Goal: Information Seeking & Learning: Learn about a topic

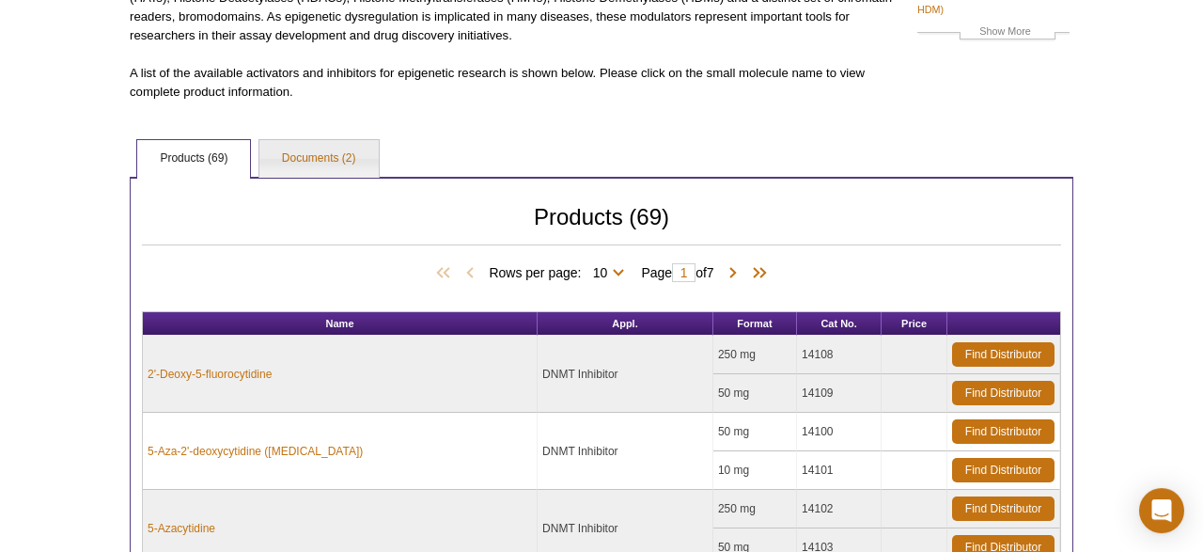
scroll to position [293, 0]
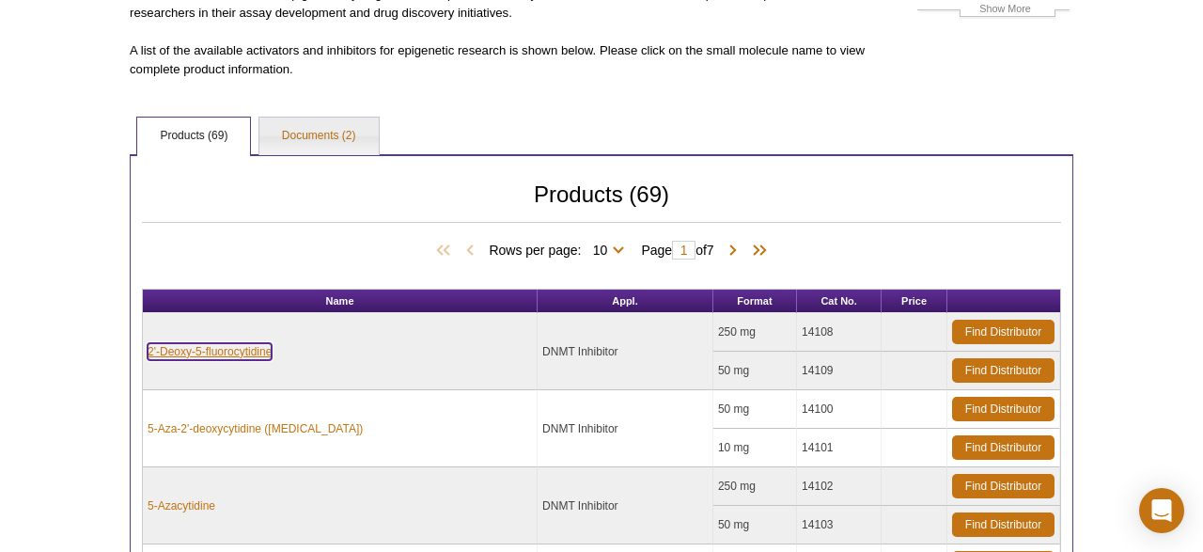
click at [205, 349] on link "2'-Deoxy-5-fluorocytidine" at bounding box center [210, 351] width 124 height 17
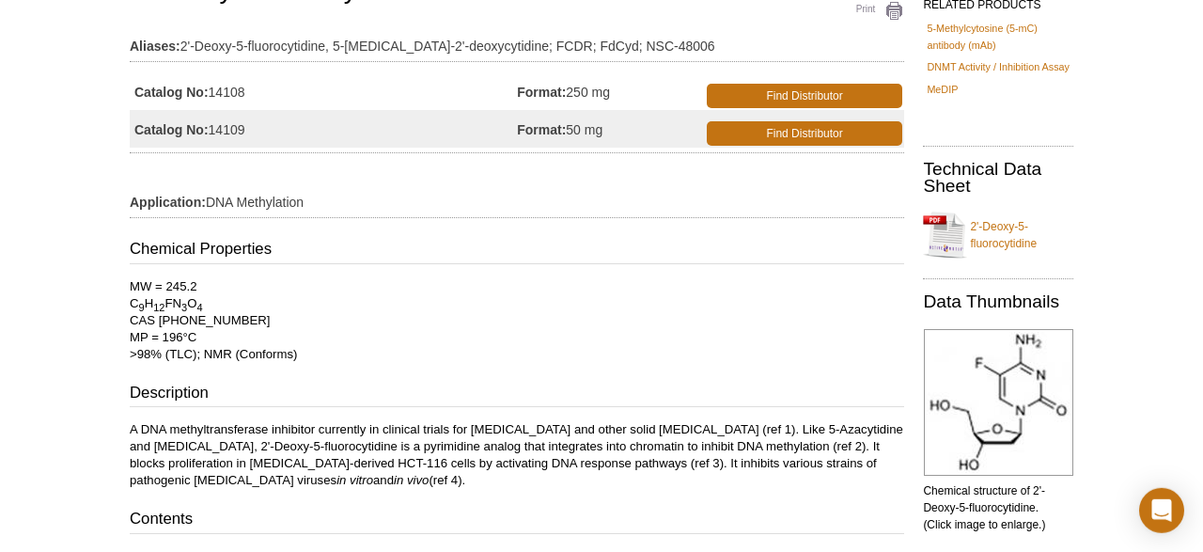
scroll to position [186, 0]
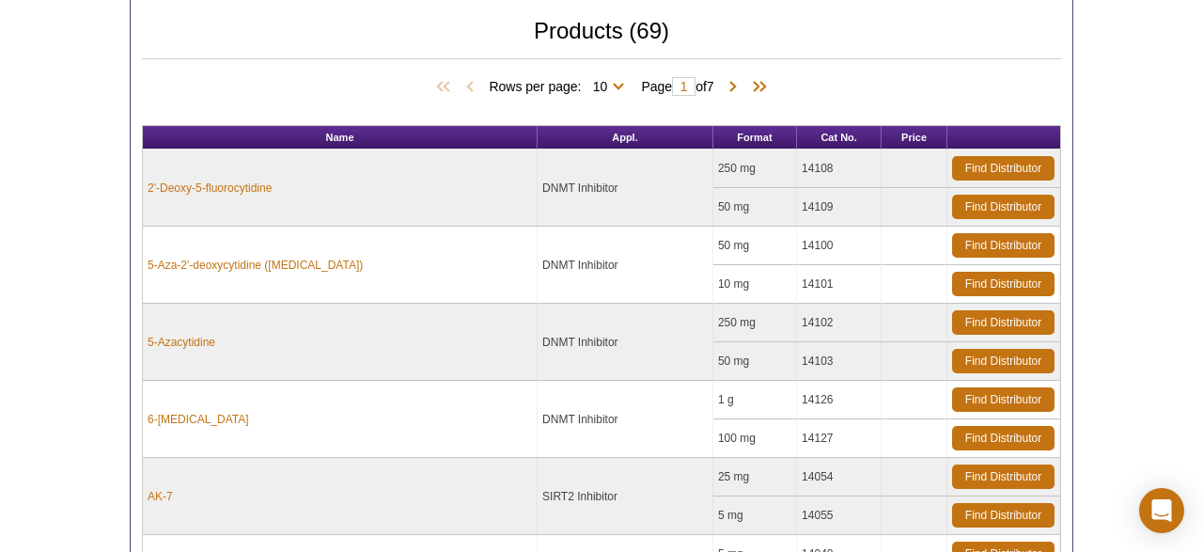
scroll to position [482, 0]
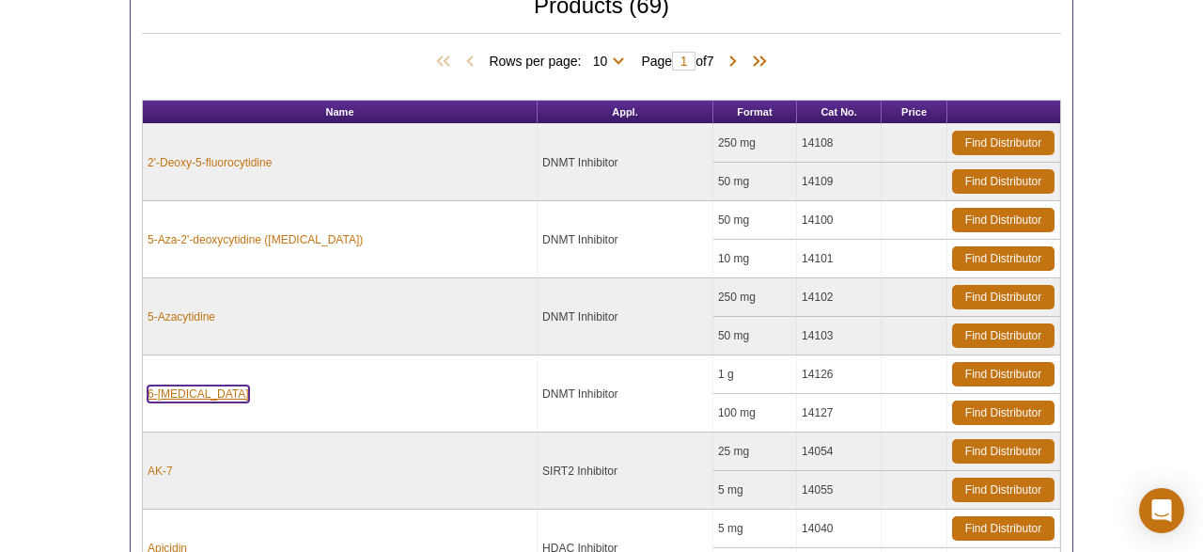
click at [178, 385] on link "6-Thioguanine" at bounding box center [198, 393] width 101 height 17
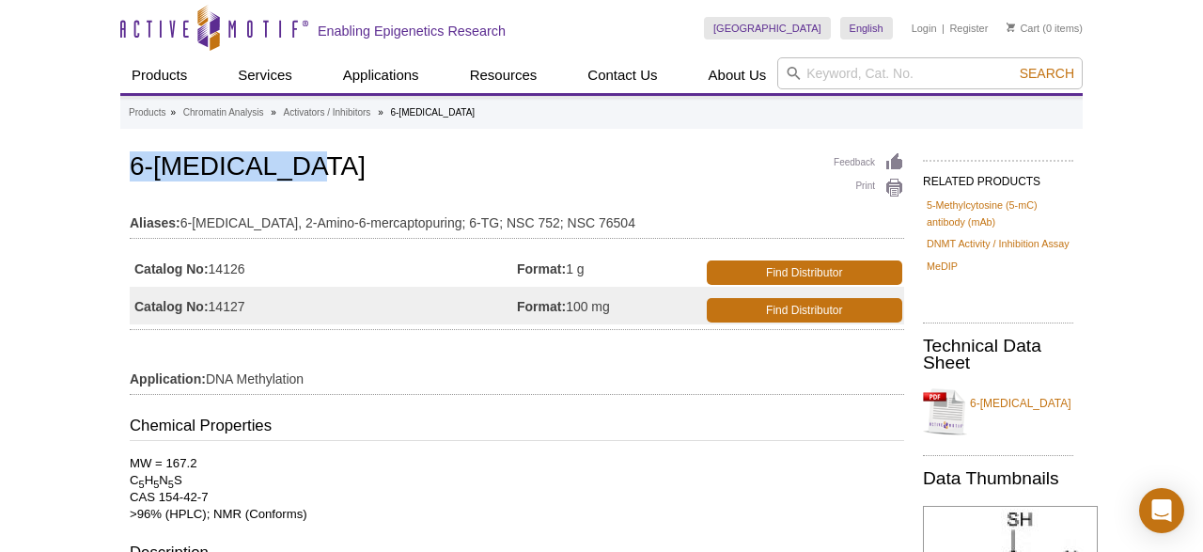
drag, startPoint x: 131, startPoint y: 165, endPoint x: 311, endPoint y: 179, distance: 181.0
click at [311, 179] on h1 "6-Thioguanine" at bounding box center [517, 168] width 774 height 32
copy h1 "6-Thioguanine"
click at [632, 187] on div "Feedback Print 6-Thioguanine Aliases: 6-Thioguanine, 2-Amino-6-mercaptopuring; …" at bounding box center [517, 238] width 774 height 181
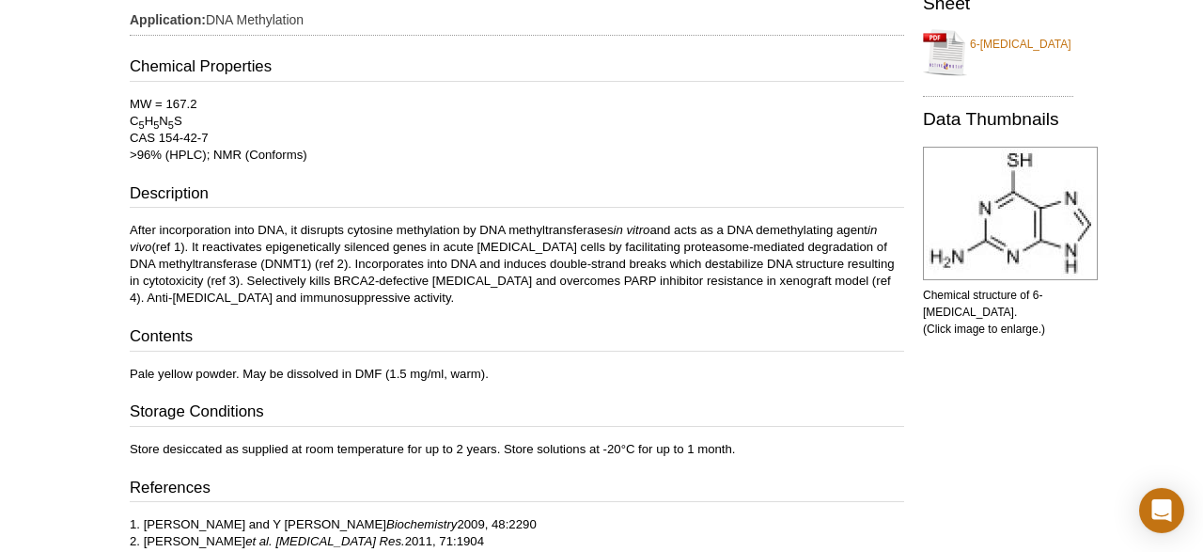
scroll to position [391, 0]
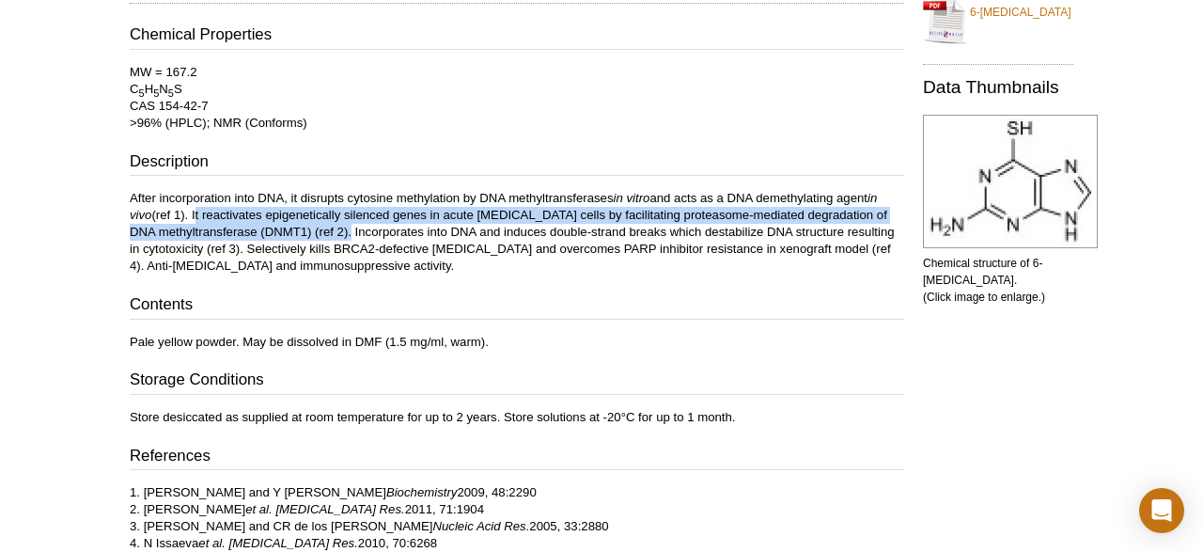
drag, startPoint x: 194, startPoint y: 211, endPoint x: 396, endPoint y: 232, distance: 203.1
click at [396, 232] on p "After incorporation into DNA, it disrupts cytosine methylation by DNA methyltra…" at bounding box center [517, 232] width 774 height 85
copy p "It reactivates epigenetically silenced genes in acute lymphoblastic leukemia ce…"
drag, startPoint x: 146, startPoint y: 508, endPoint x: 378, endPoint y: 507, distance: 232.1
click at [378, 507] on p "1. H Wang and Y Wang Biochemistry 2009, 48:2290 2. B Yuan et al. Cancer Res. 20…" at bounding box center [517, 518] width 774 height 68
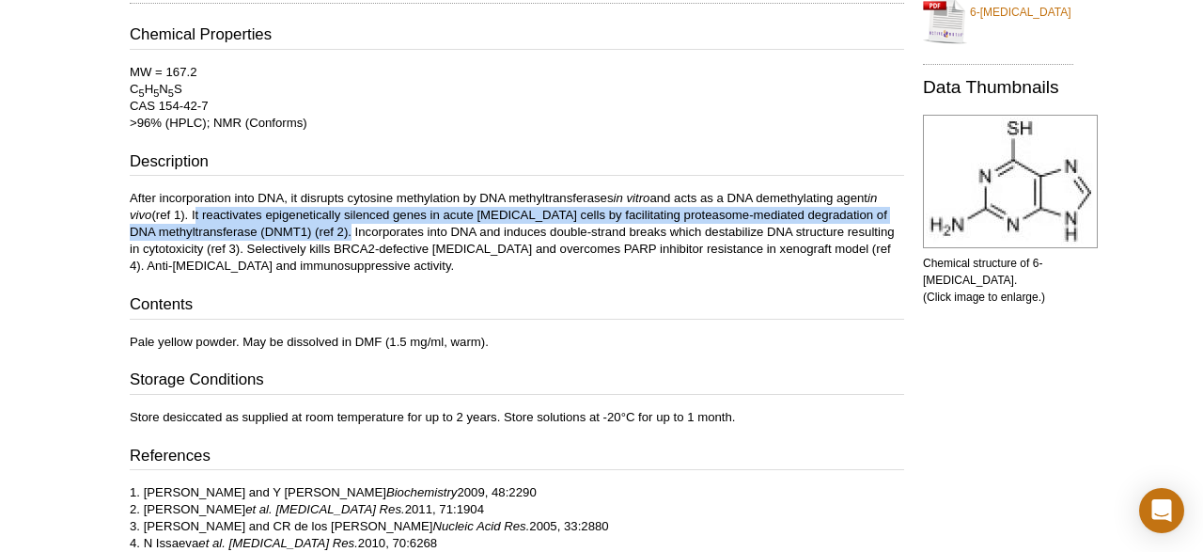
copy p "B Yuan et al. Cancer Res. 2011, 71:1904"
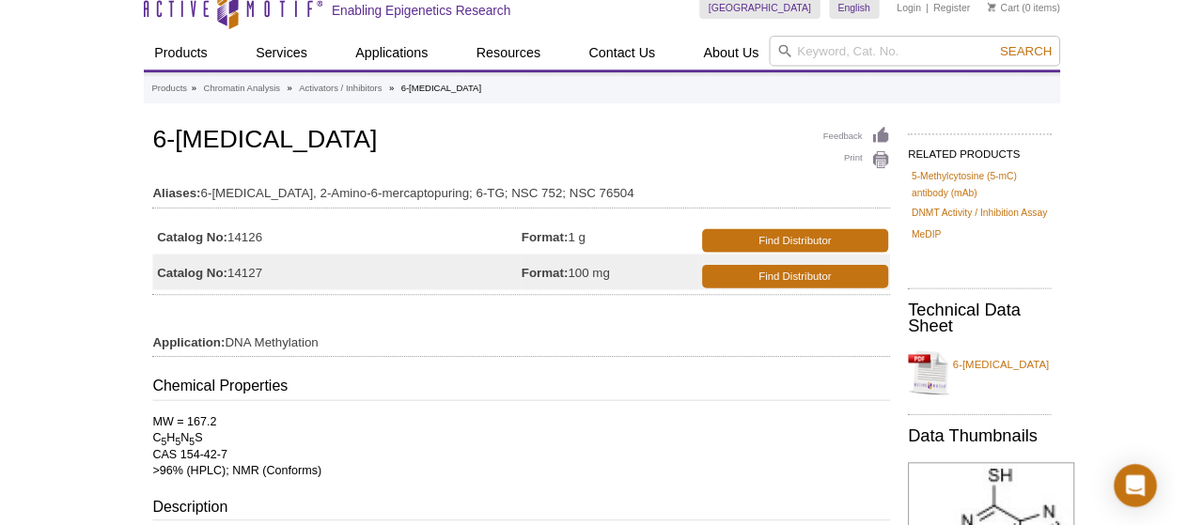
scroll to position [0, 0]
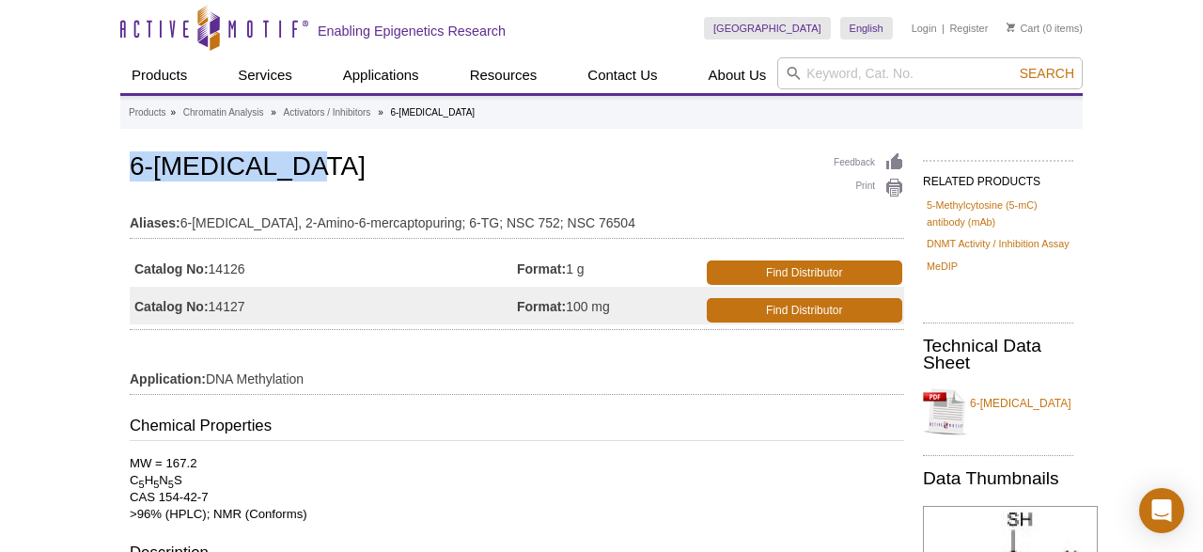
drag, startPoint x: 133, startPoint y: 164, endPoint x: 320, endPoint y: 167, distance: 188.0
click at [320, 167] on h1 "6-Thioguanine" at bounding box center [517, 168] width 774 height 32
copy h1 "6-Thioguanine"
